Goal: Navigation & Orientation: Understand site structure

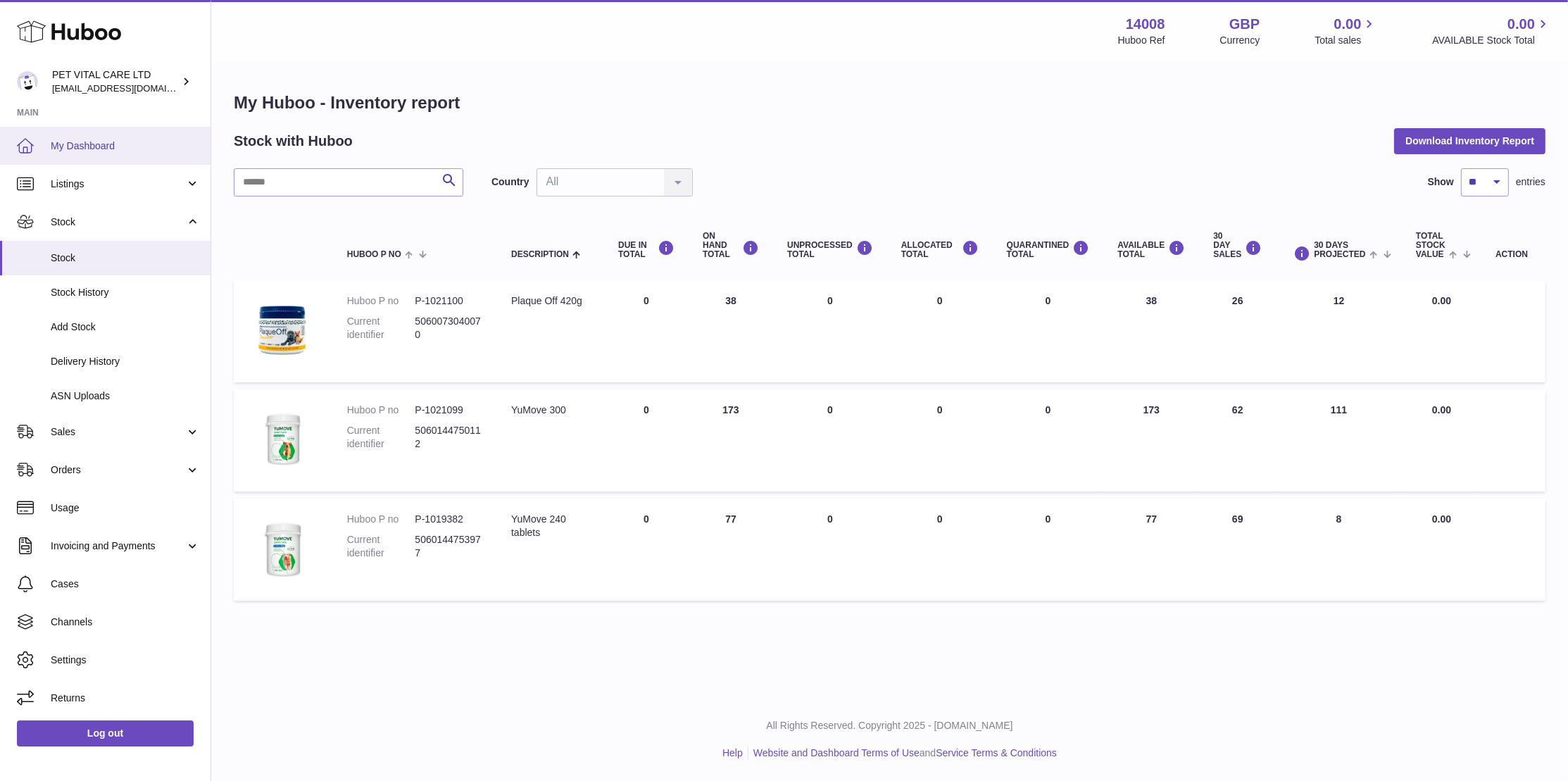
click at [105, 147] on span "My Dashboard" at bounding box center [125, 146] width 149 height 13
click at [68, 183] on span "Listings" at bounding box center [118, 184] width 135 height 13
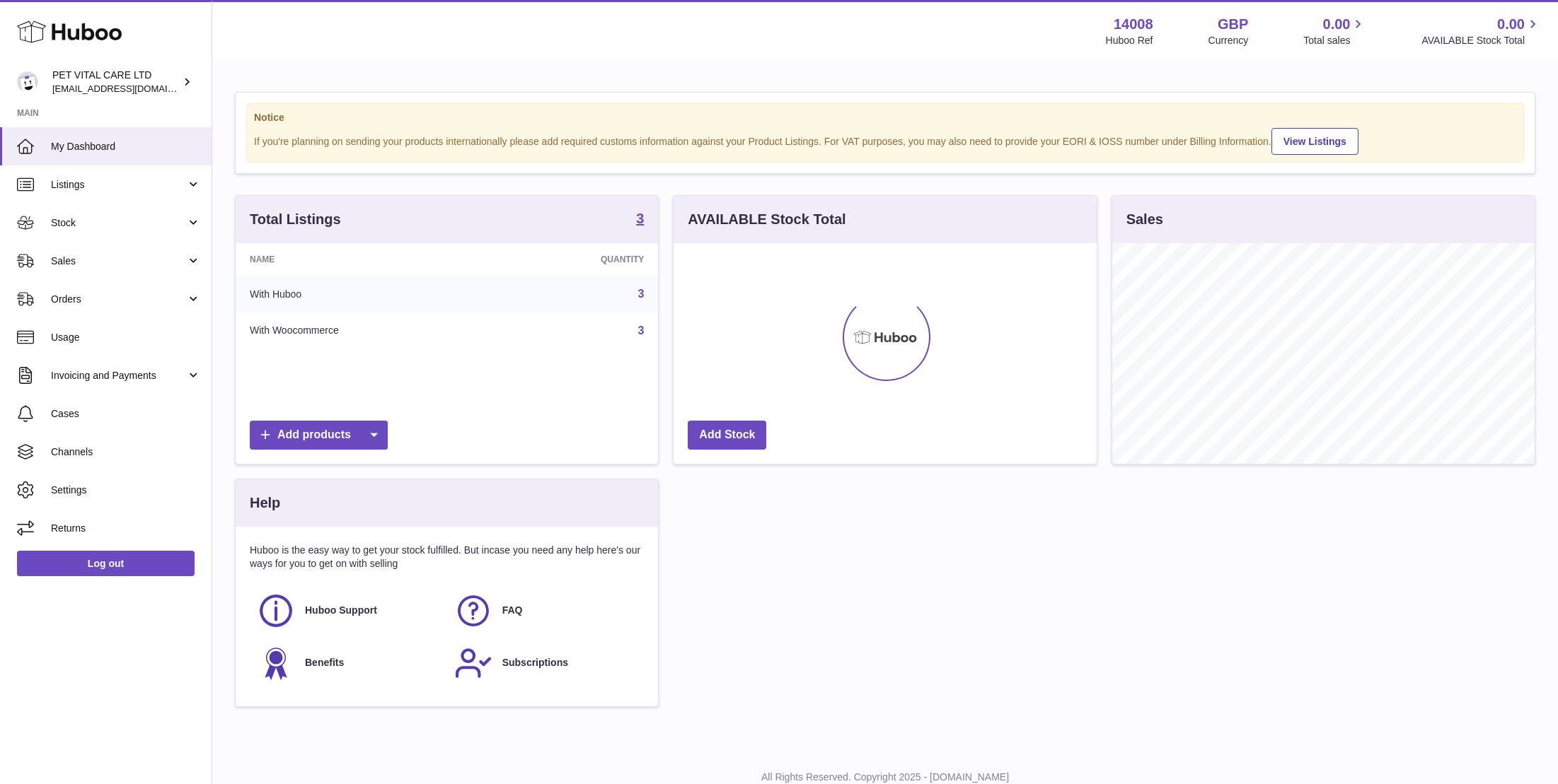
scroll to position [220, 422]
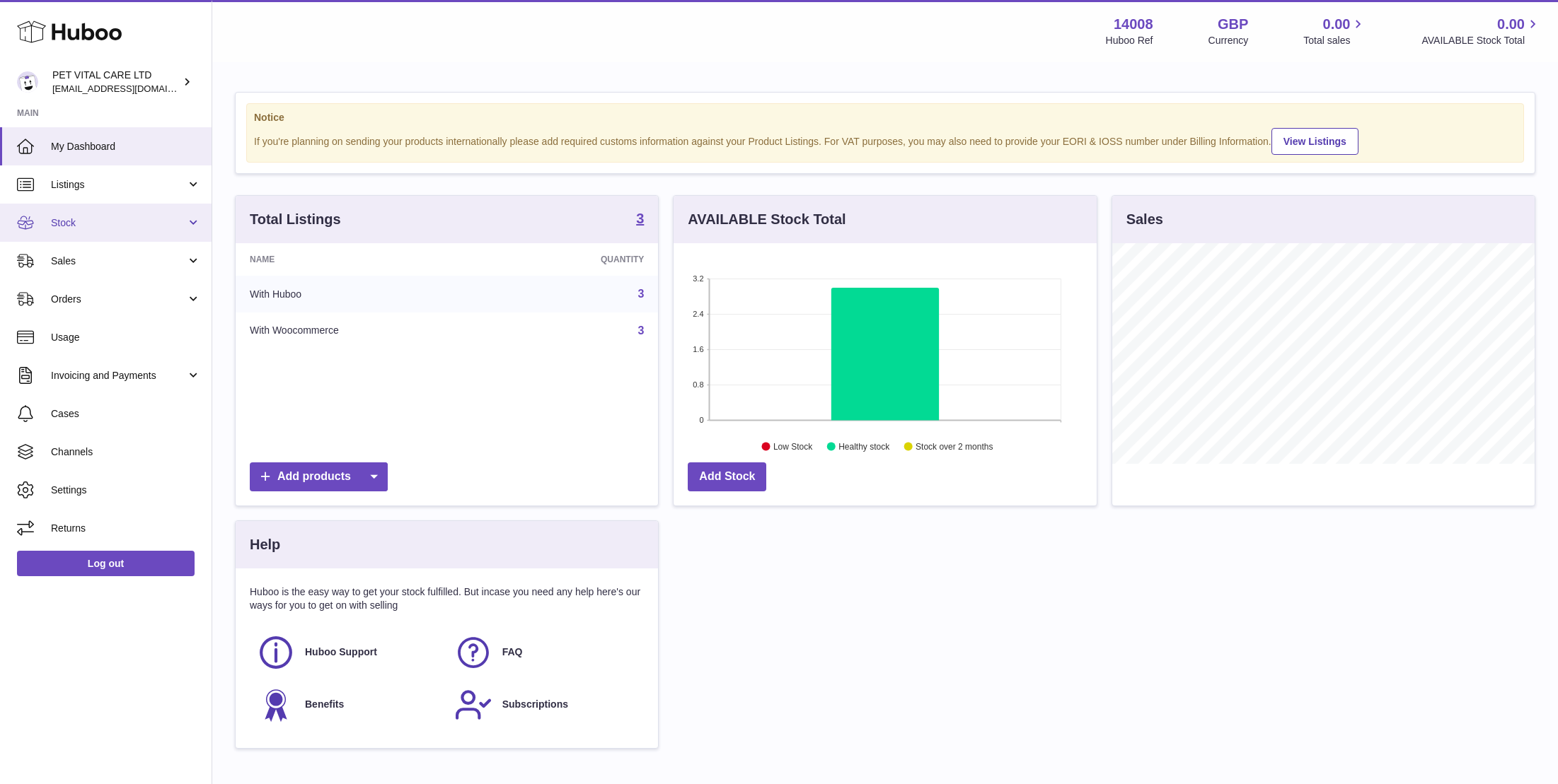
click at [68, 224] on span "Stock" at bounding box center [119, 223] width 135 height 14
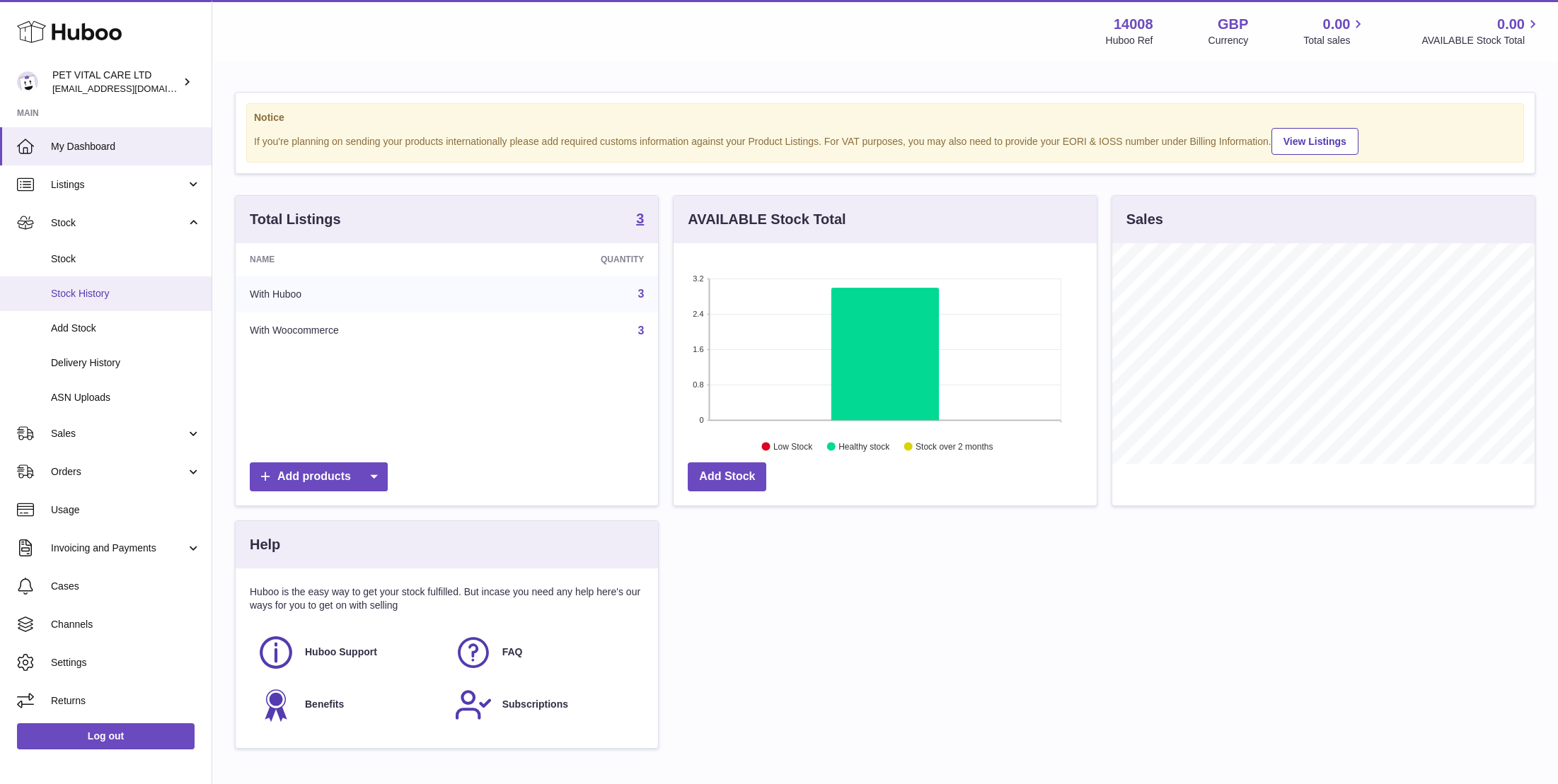
click at [81, 292] on span "Stock History" at bounding box center [126, 294] width 150 height 14
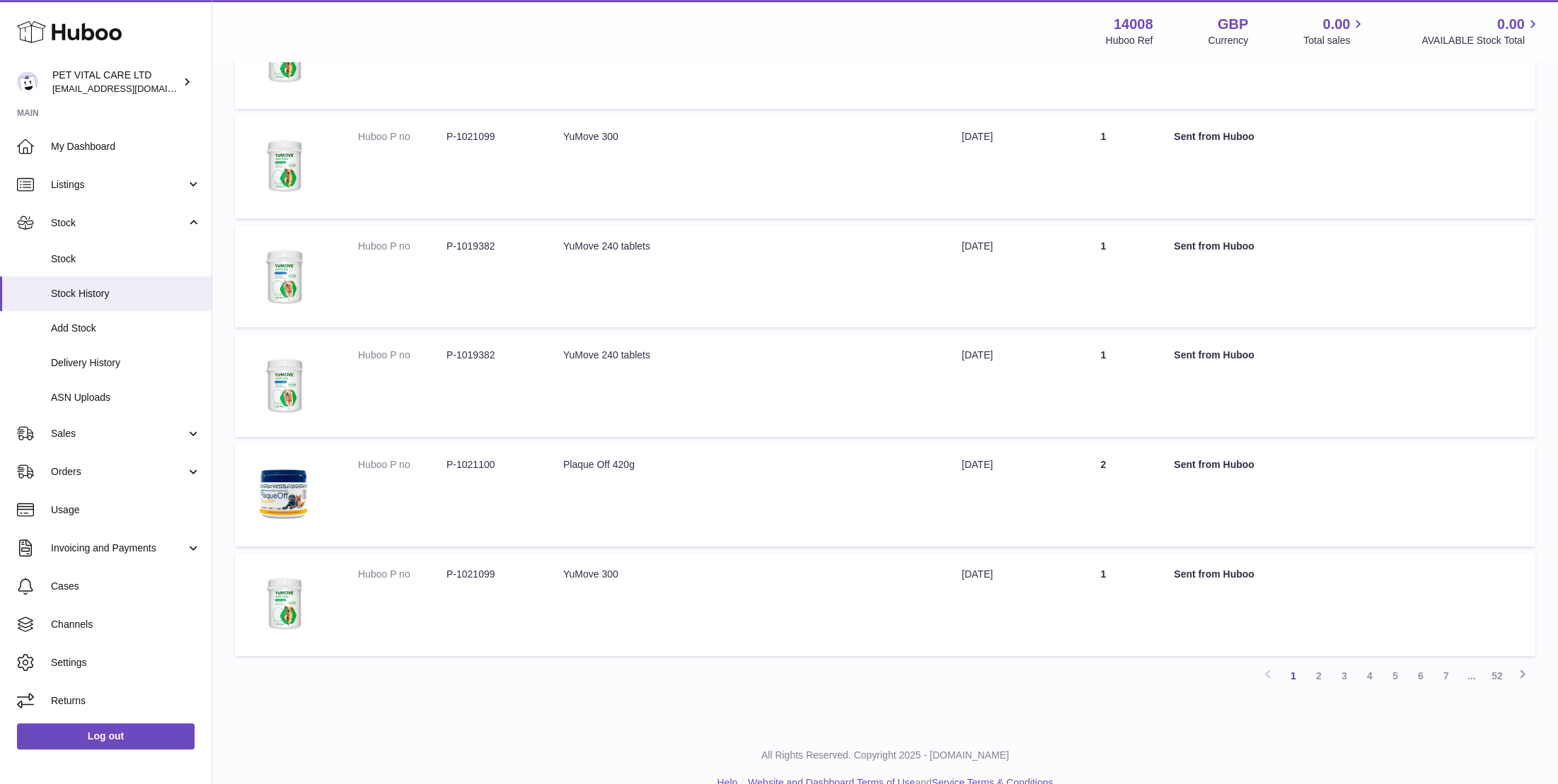
scroll to position [711, 0]
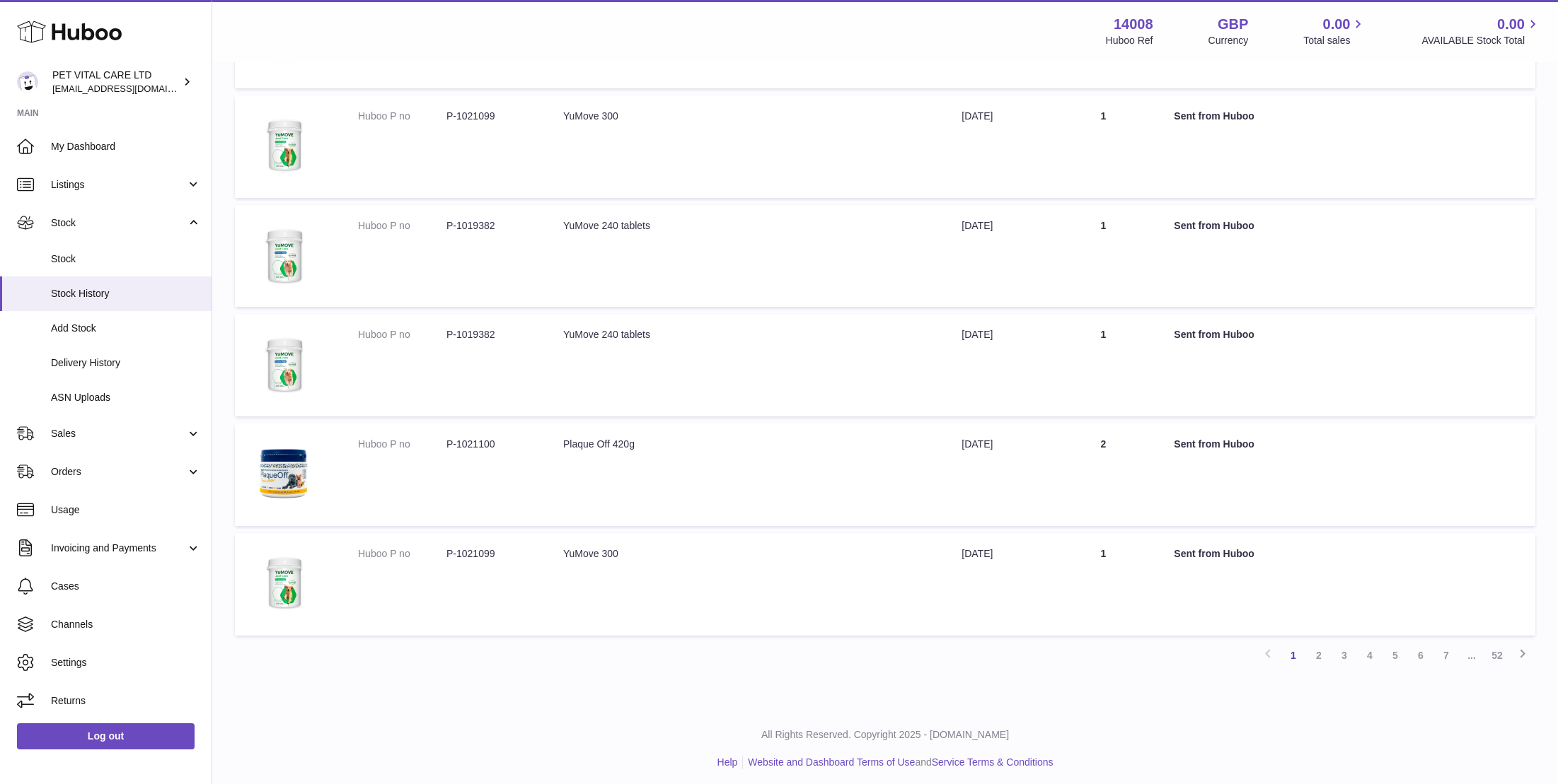
drag, startPoint x: 1563, startPoint y: 773, endPoint x: 1321, endPoint y: 649, distance: 271.9
click at [1321, 649] on link "2" at bounding box center [1319, 655] width 26 height 26
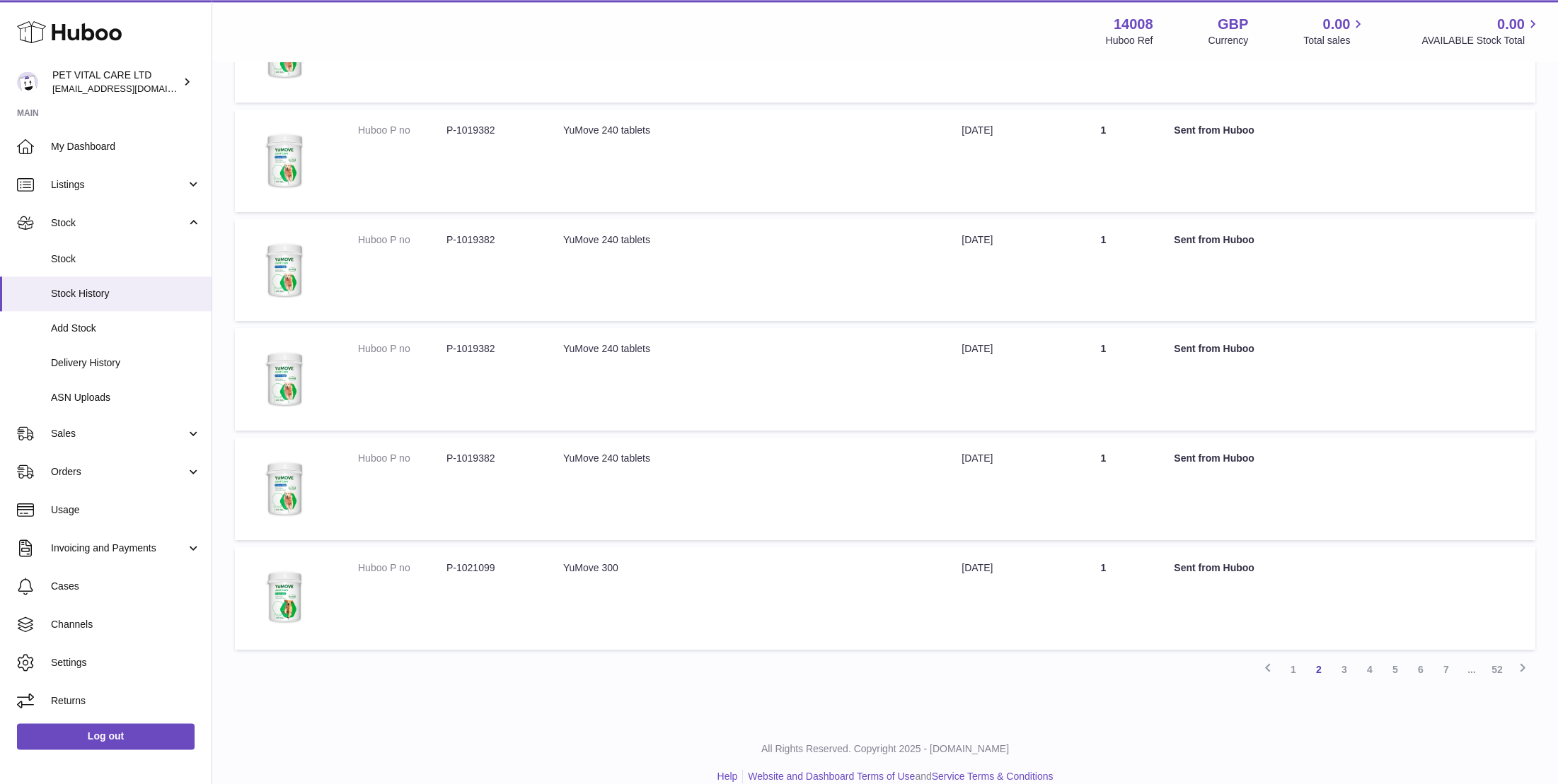
scroll to position [711, 0]
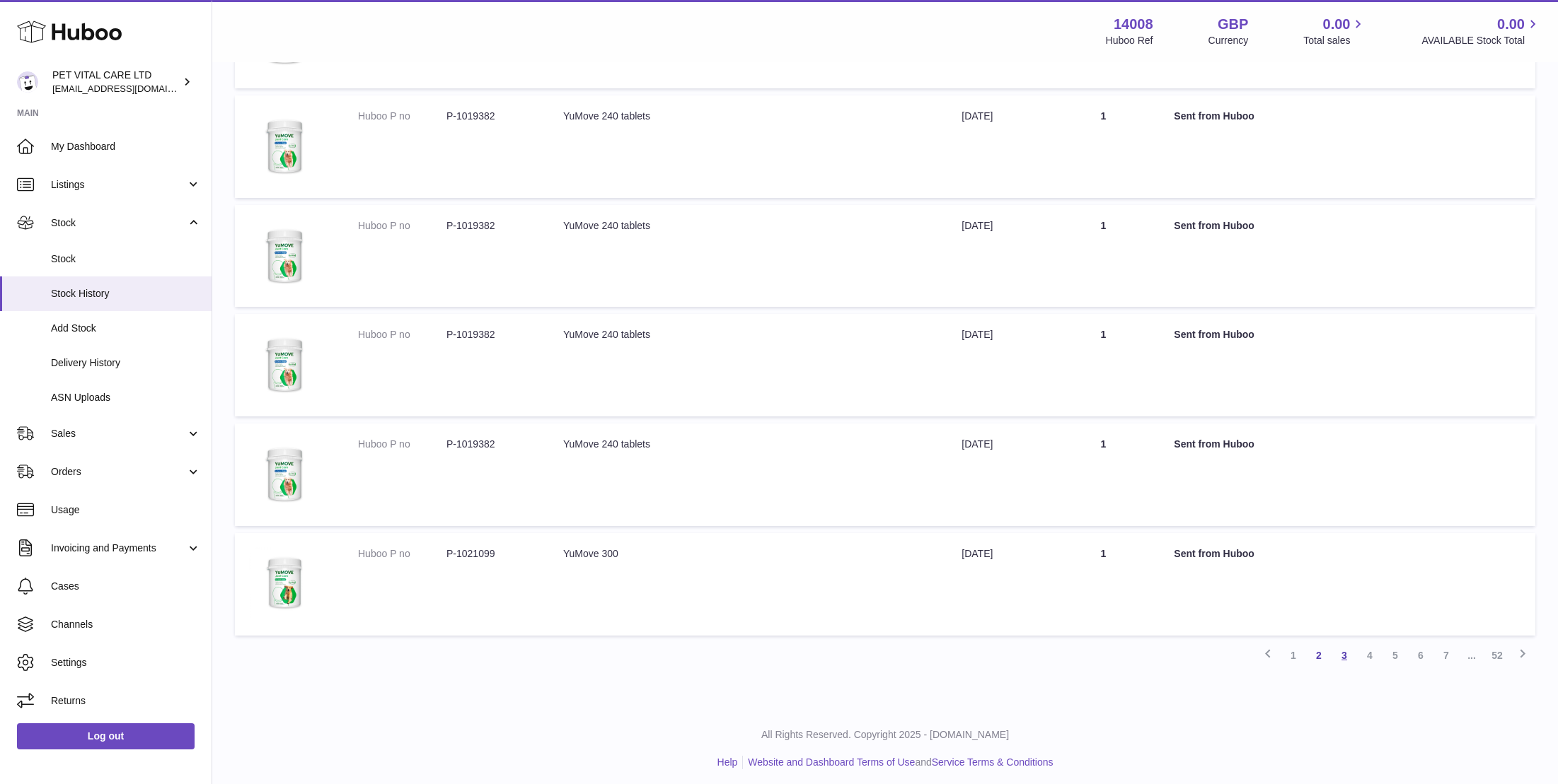
click at [1347, 645] on link "3" at bounding box center [1344, 655] width 26 height 26
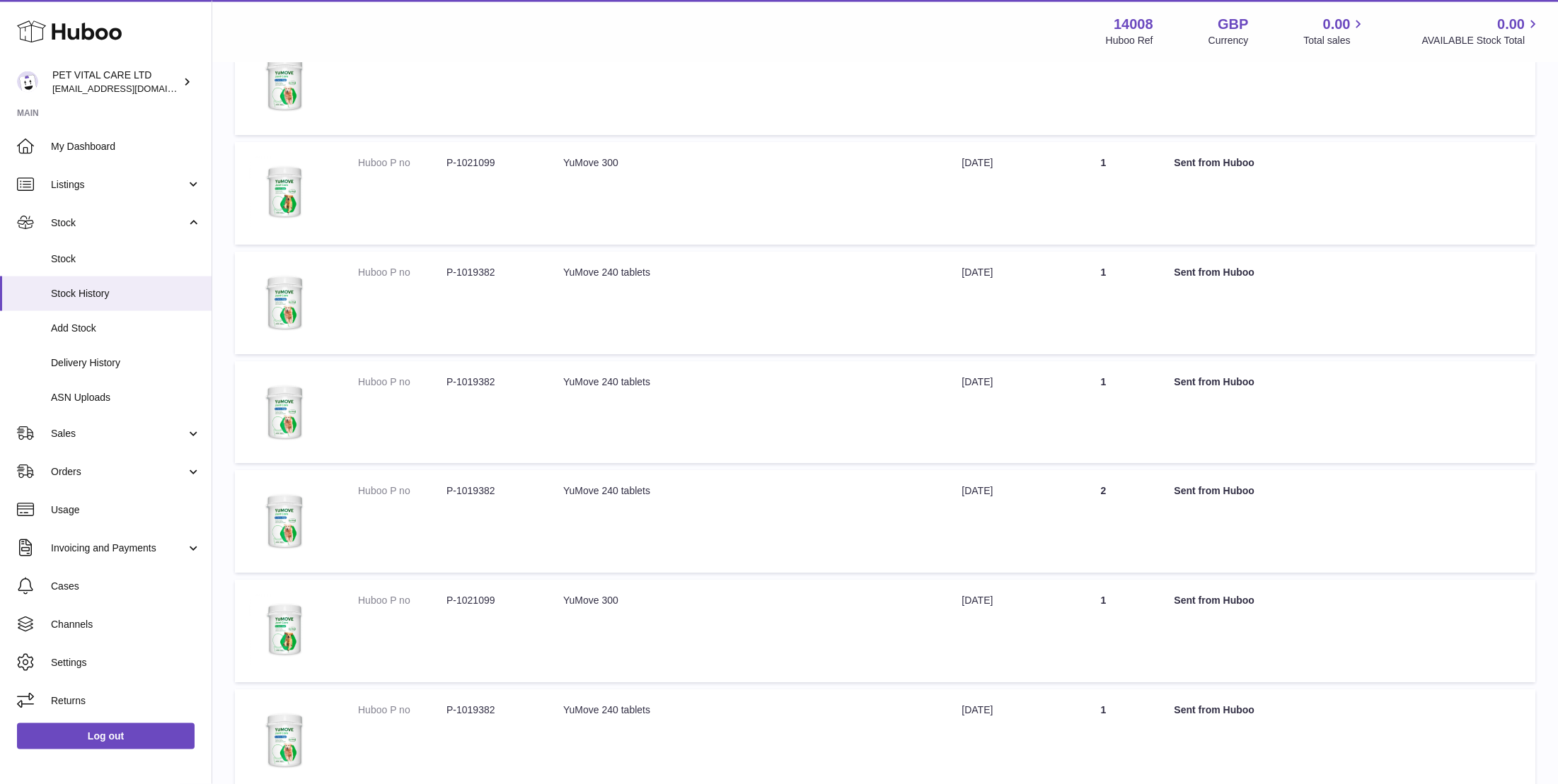
scroll to position [560, 0]
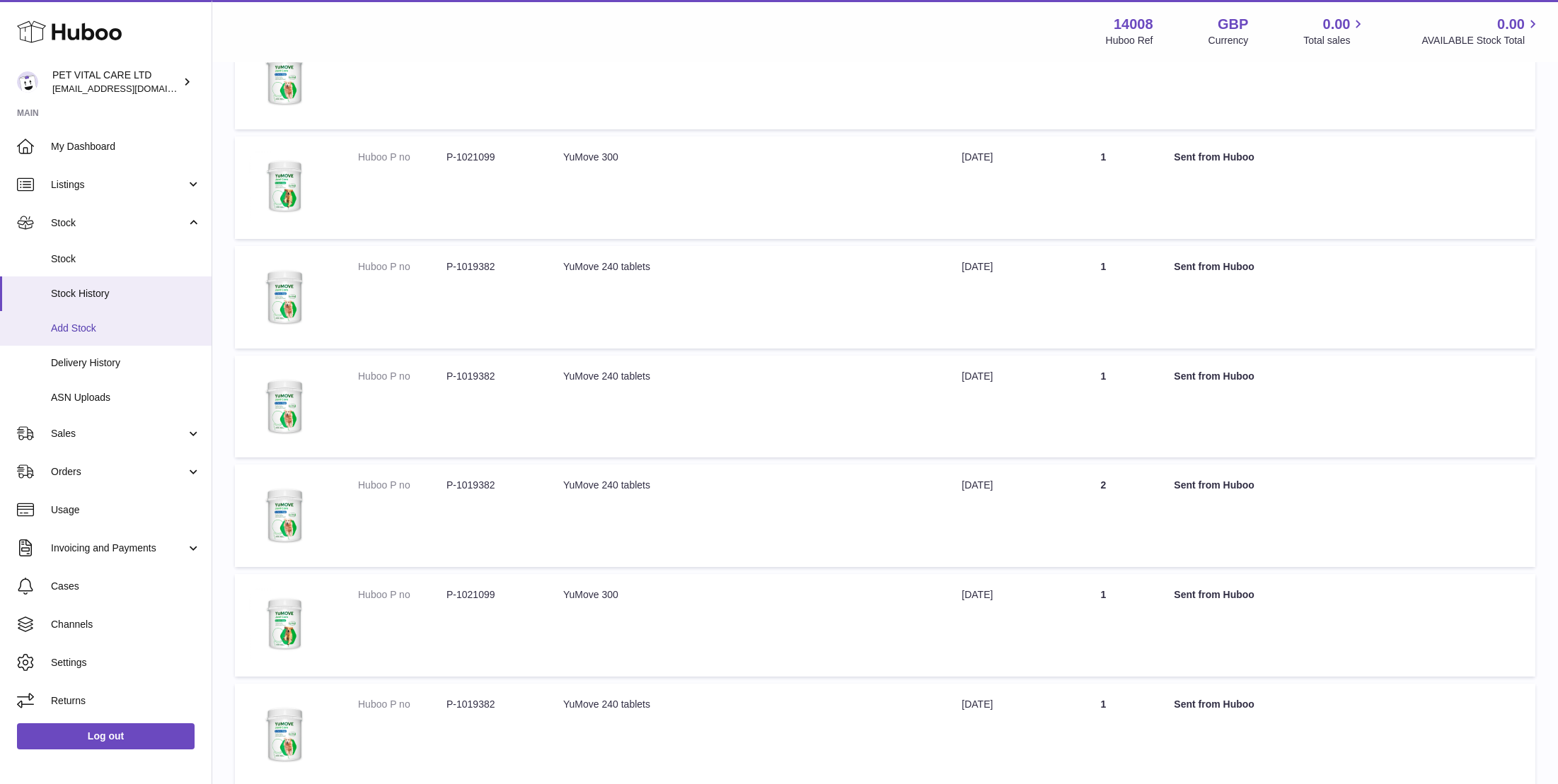
click at [75, 326] on span "Add Stock" at bounding box center [126, 329] width 150 height 14
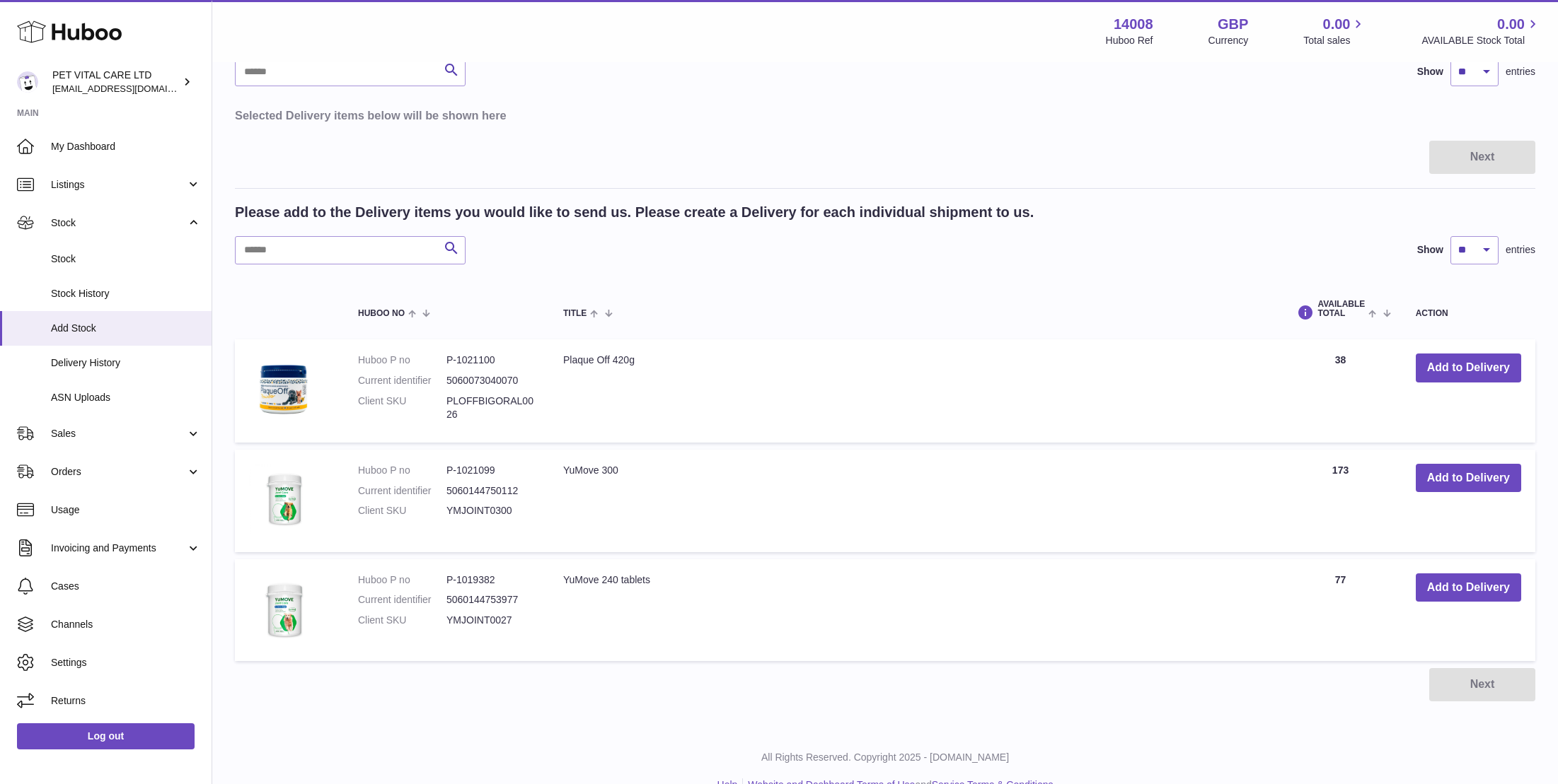
scroll to position [142, 0]
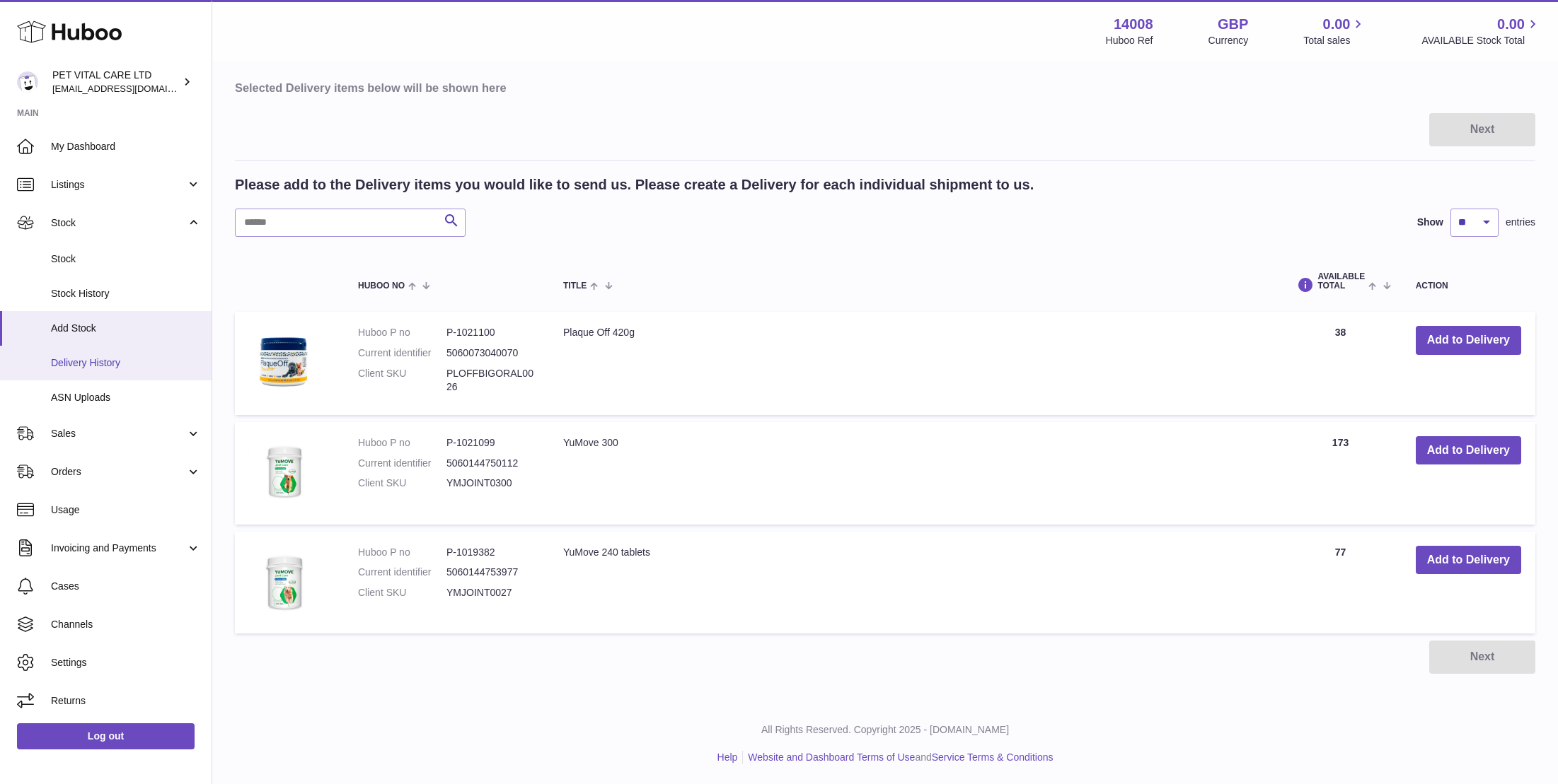
click at [82, 363] on span "Delivery History" at bounding box center [126, 363] width 150 height 14
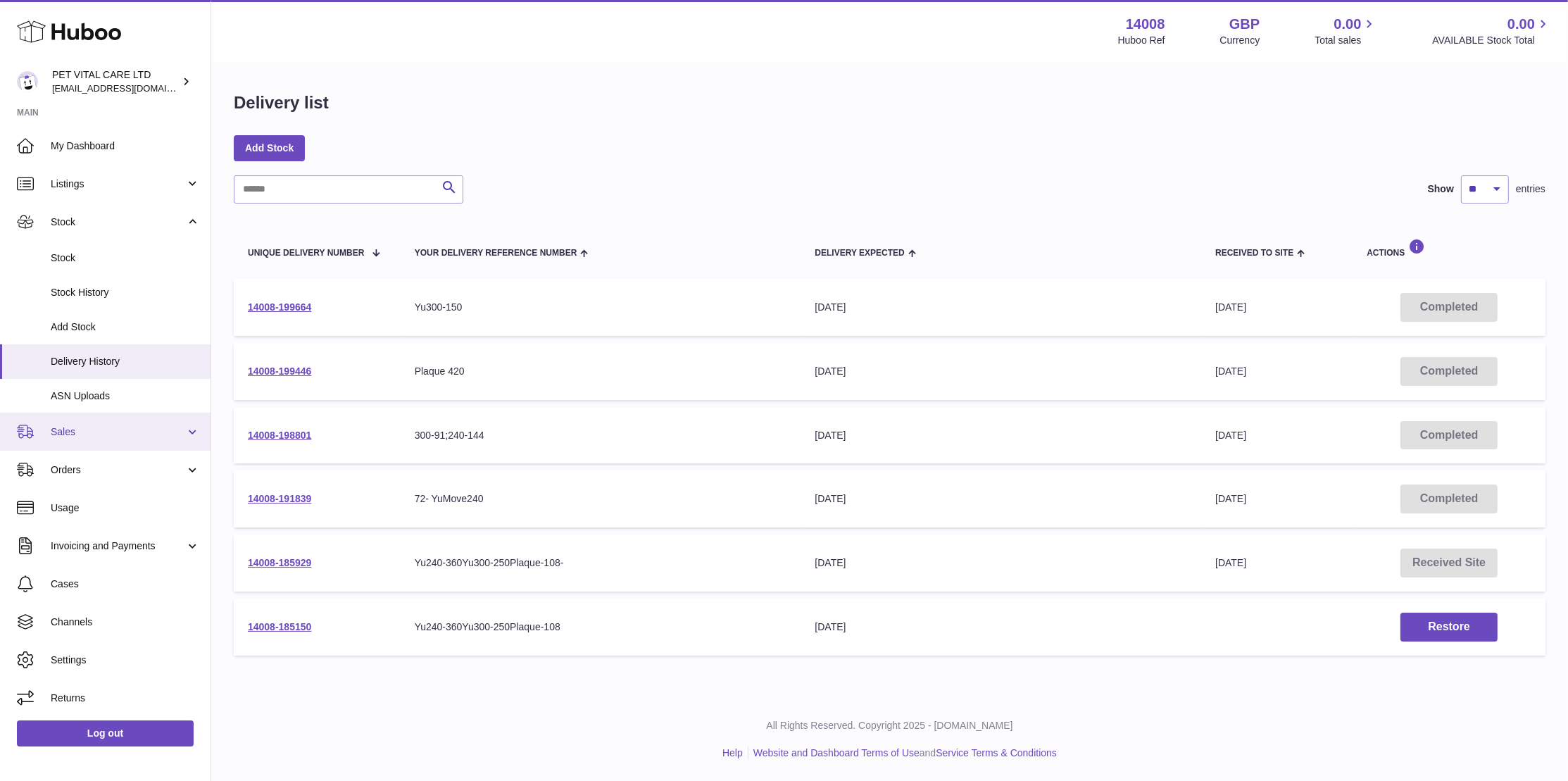
click at [70, 428] on span "Sales" at bounding box center [118, 432] width 135 height 13
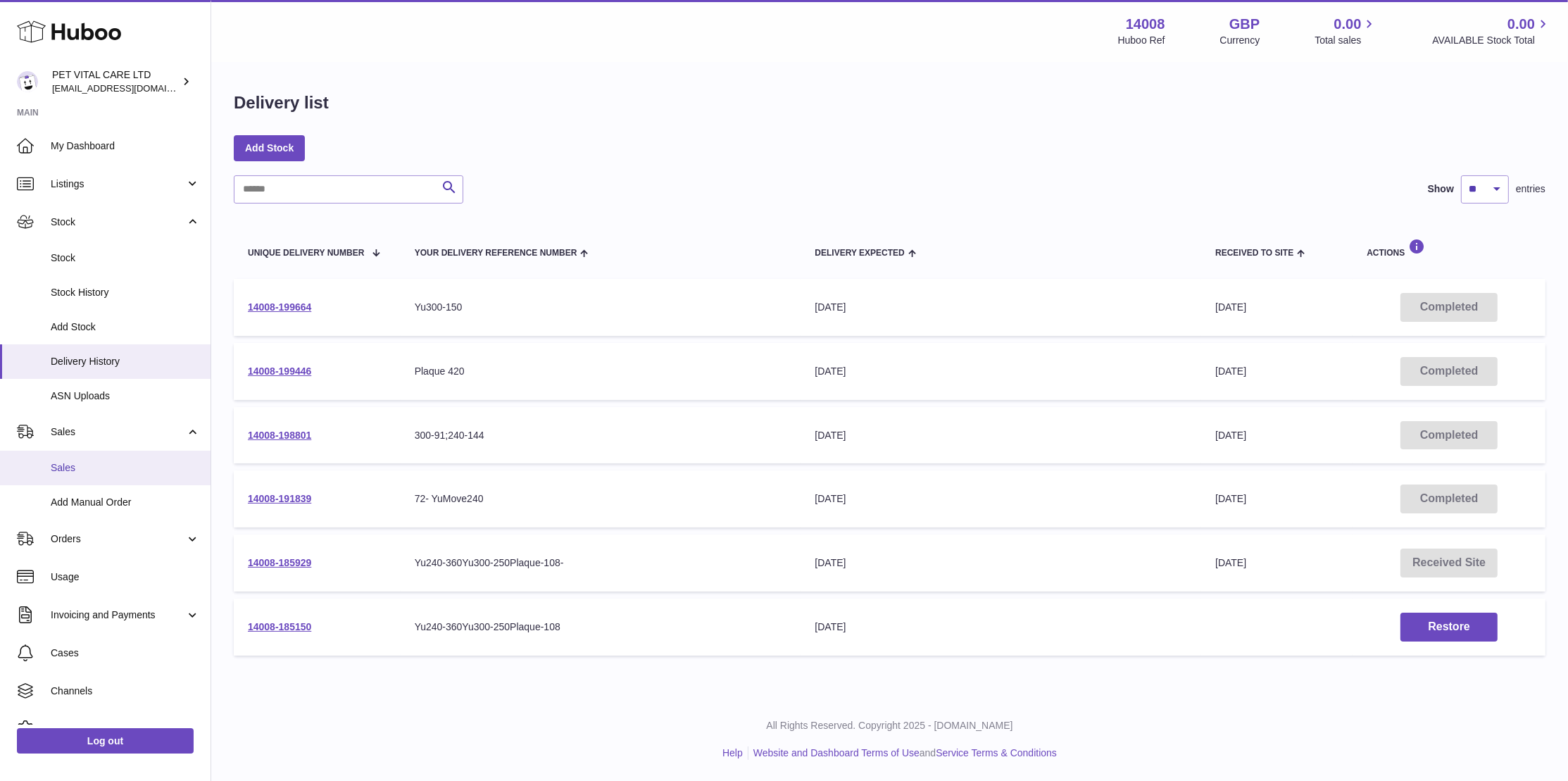
click at [68, 469] on span "Sales" at bounding box center [125, 468] width 149 height 13
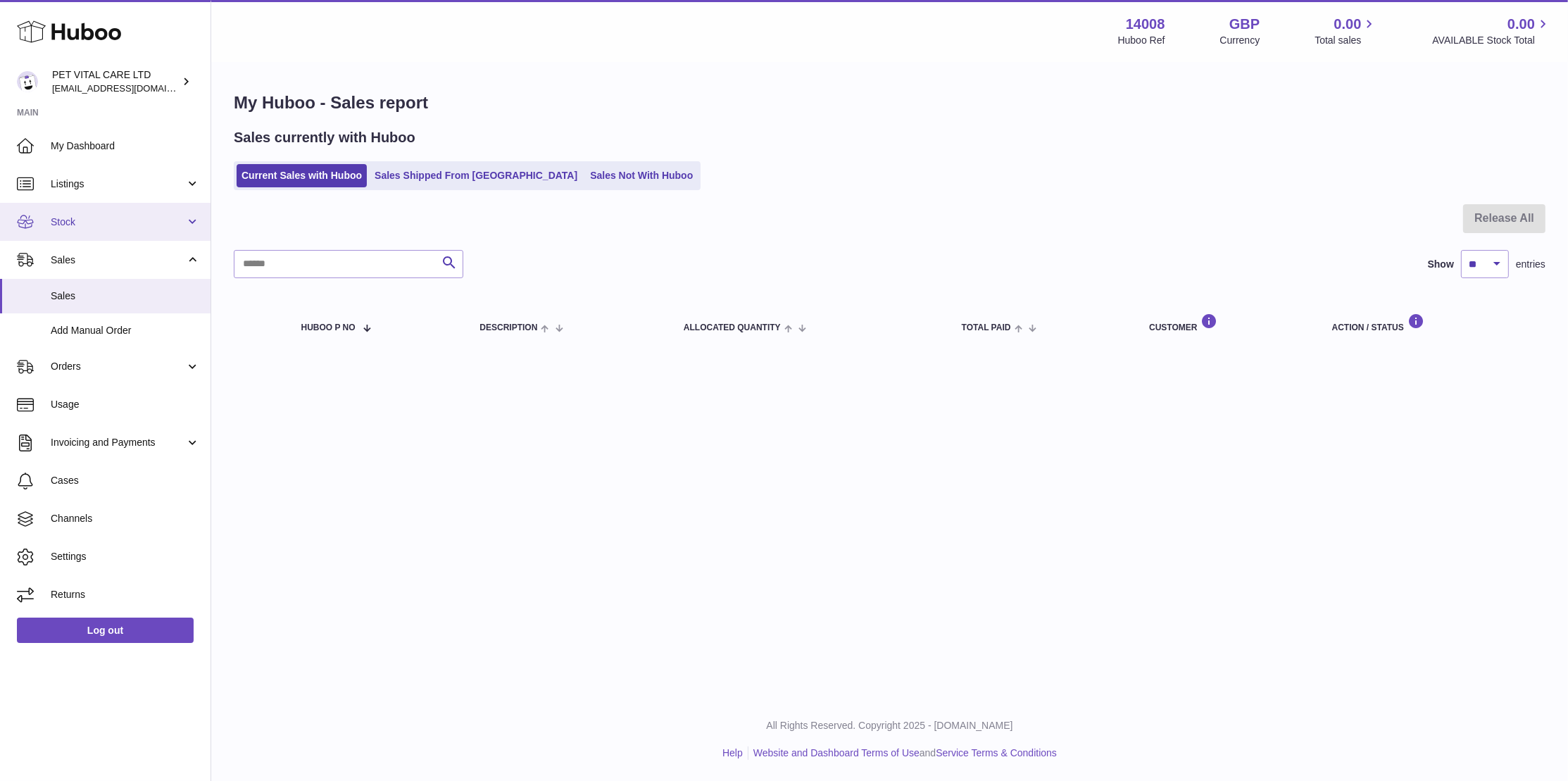
click at [64, 219] on span "Stock" at bounding box center [118, 223] width 135 height 13
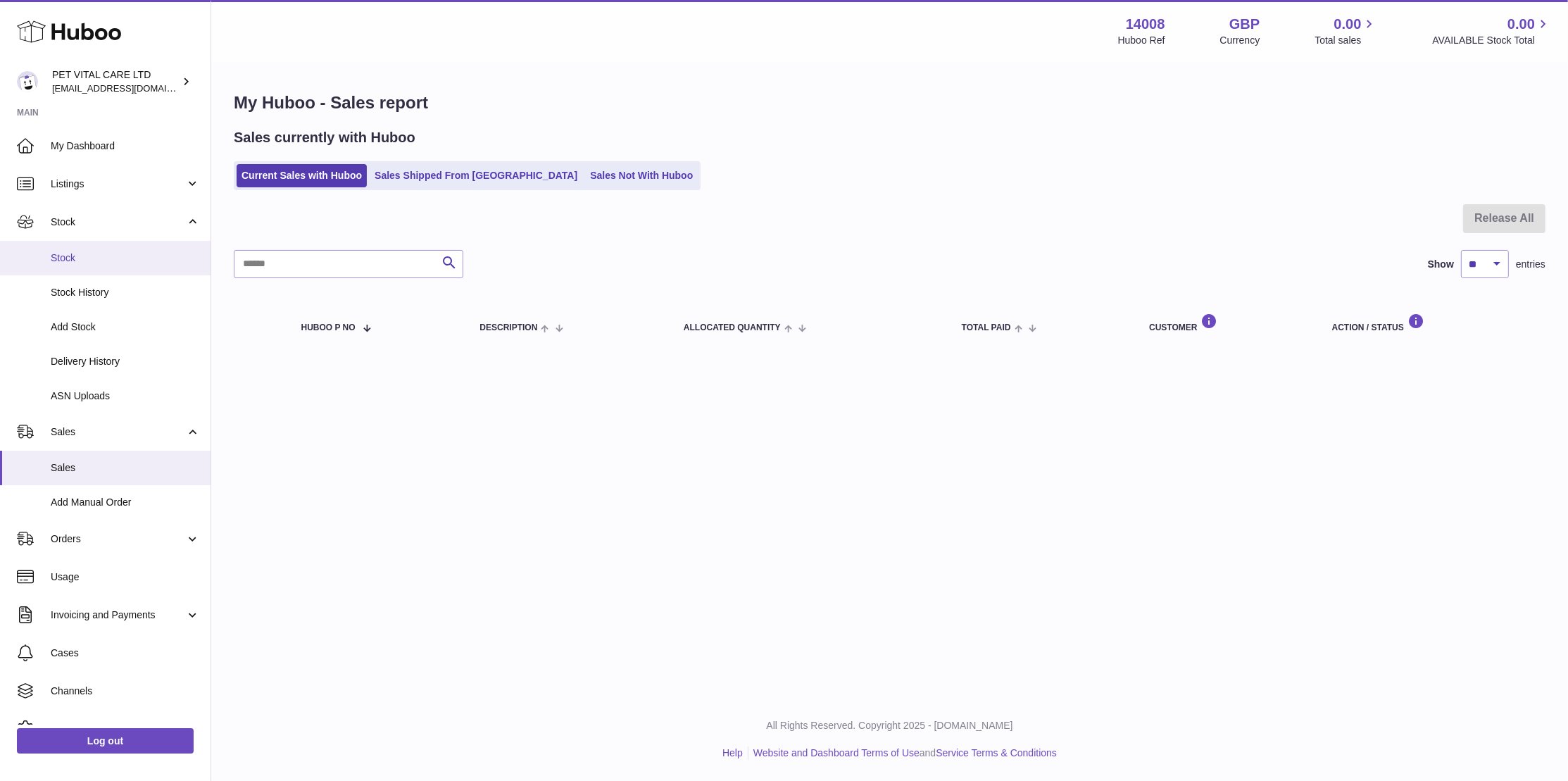
click at [67, 253] on span "Stock" at bounding box center [125, 259] width 149 height 13
